Goal: Information Seeking & Learning: Learn about a topic

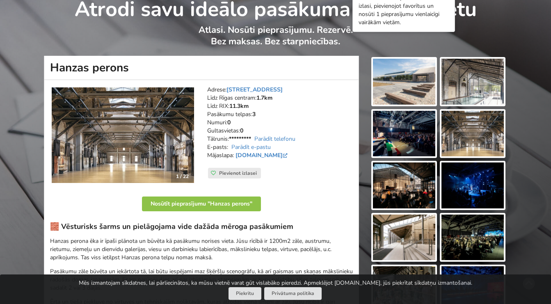
scroll to position [41, 0]
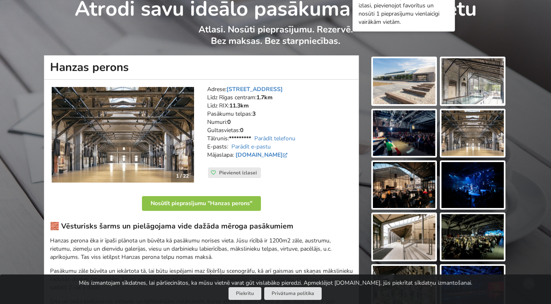
click at [394, 85] on img at bounding box center [404, 81] width 62 height 46
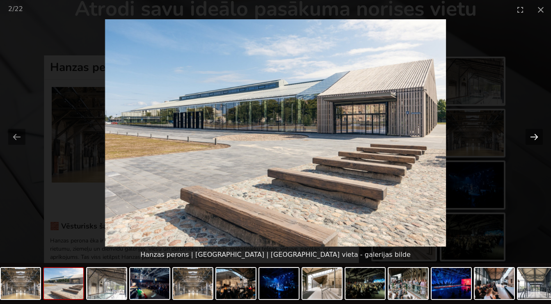
click at [530, 136] on button "Next slide" at bounding box center [533, 137] width 17 height 16
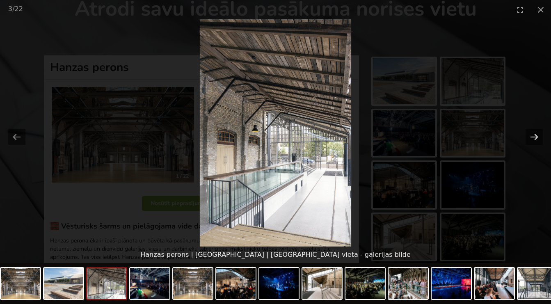
click at [533, 136] on button "Next slide" at bounding box center [533, 137] width 17 height 16
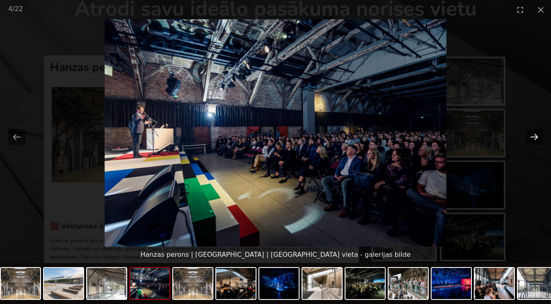
click at [533, 136] on button "Next slide" at bounding box center [533, 137] width 17 height 16
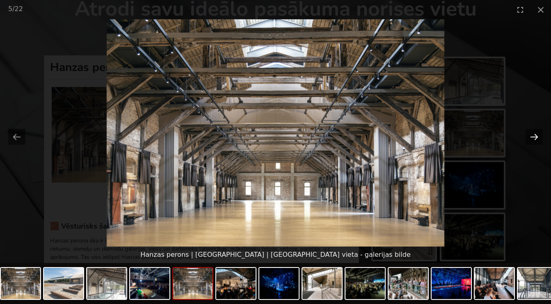
click at [533, 136] on button "Next slide" at bounding box center [533, 137] width 17 height 16
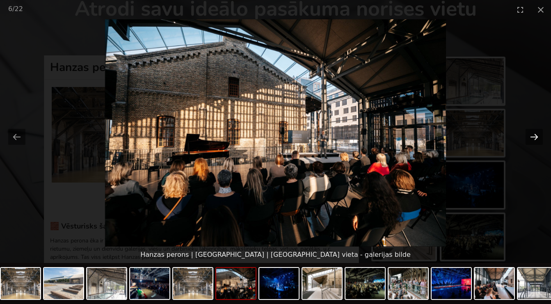
click at [533, 137] on button "Next slide" at bounding box center [533, 137] width 17 height 16
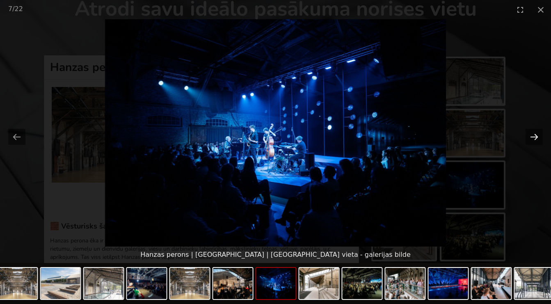
click at [533, 137] on button "Next slide" at bounding box center [533, 137] width 17 height 16
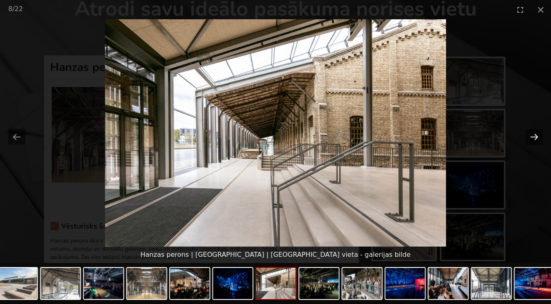
click at [533, 137] on button "Next slide" at bounding box center [533, 137] width 17 height 16
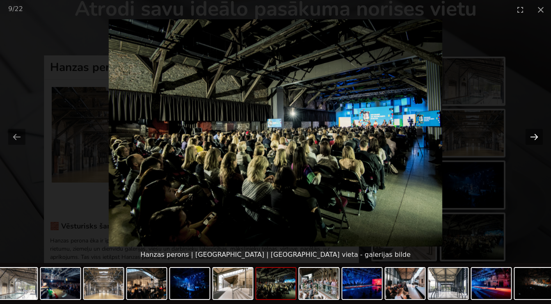
click at [533, 137] on button "Next slide" at bounding box center [533, 137] width 17 height 16
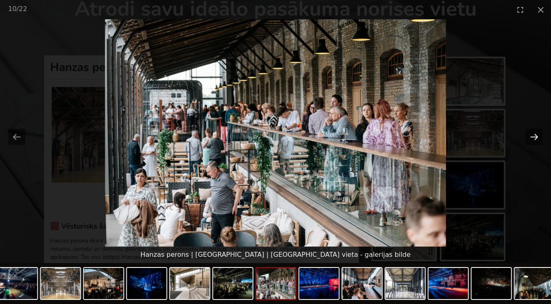
click at [529, 135] on button "Next slide" at bounding box center [533, 137] width 17 height 16
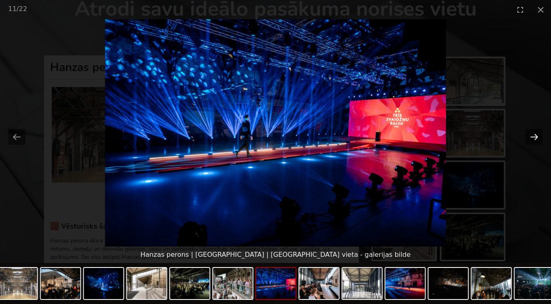
click at [533, 137] on button "Next slide" at bounding box center [533, 137] width 17 height 16
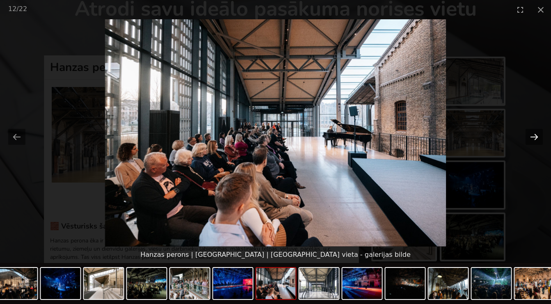
click at [533, 137] on button "Next slide" at bounding box center [533, 137] width 17 height 16
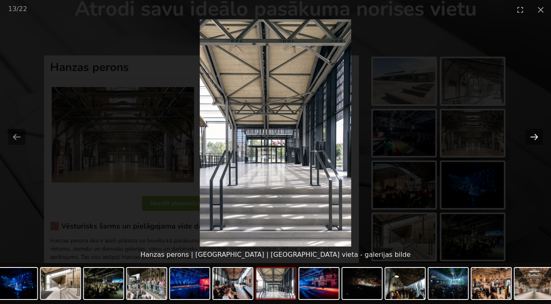
click at [533, 137] on button "Next slide" at bounding box center [533, 137] width 17 height 16
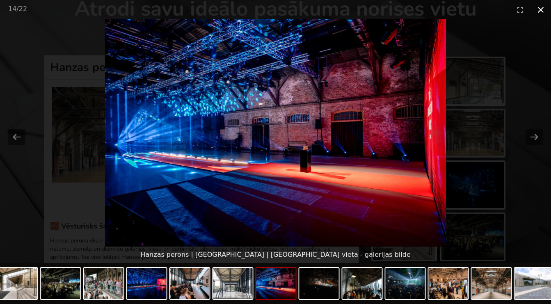
click at [539, 8] on button "Close gallery" at bounding box center [540, 9] width 21 height 19
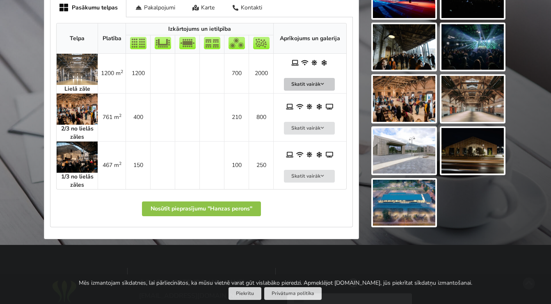
scroll to position [451, 0]
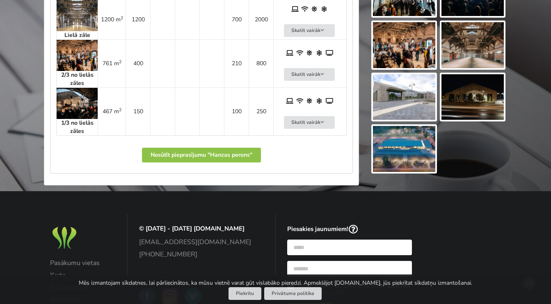
scroll to position [533, 0]
